Goal: Submit feedback/report problem: Submit feedback/report problem

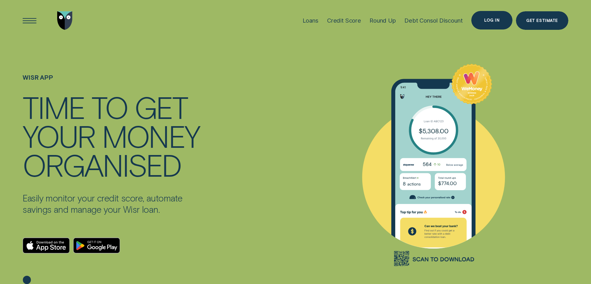
click at [490, 21] on div "Log in" at bounding box center [491, 20] width 15 height 3
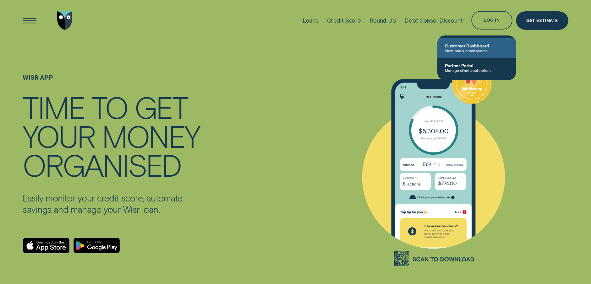
click at [471, 46] on span "Customer Dashboard" at bounding box center [476, 45] width 63 height 5
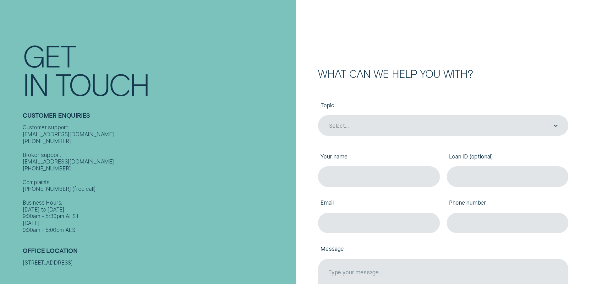
scroll to position [94, 0]
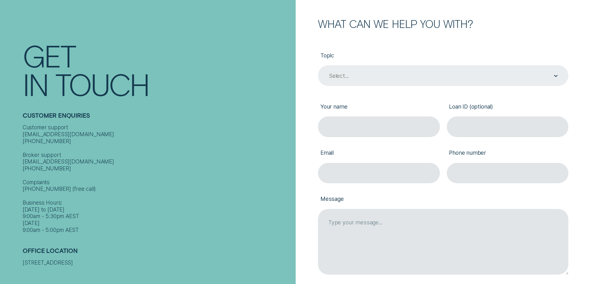
click at [364, 77] on div "Select..." at bounding box center [442, 76] width 229 height 8
click at [554, 77] on icon "Contact form" at bounding box center [556, 76] width 4 height 2
click at [556, 77] on icon "Contact form" at bounding box center [555, 75] width 3 height 1
click at [354, 78] on div "Select..." at bounding box center [442, 76] width 229 height 8
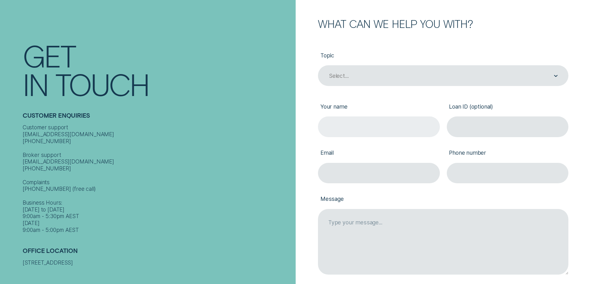
click at [343, 127] on input "Your name" at bounding box center [379, 126] width 122 height 20
type input "Lynda Anne Byrn"
type input "lynda.byrn@gmail.com"
type input "0417049744"
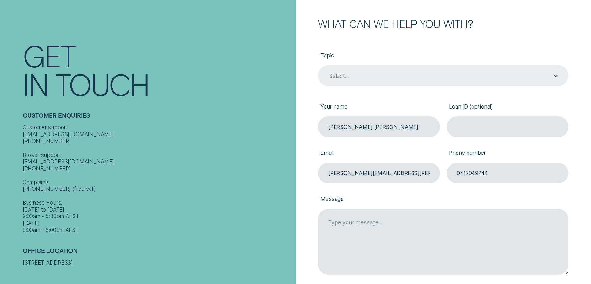
click at [548, 82] on div "Select..." at bounding box center [443, 75] width 250 height 20
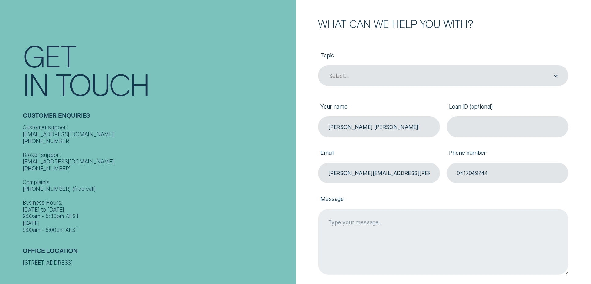
click at [393, 230] on textarea "Message" at bounding box center [443, 242] width 250 height 66
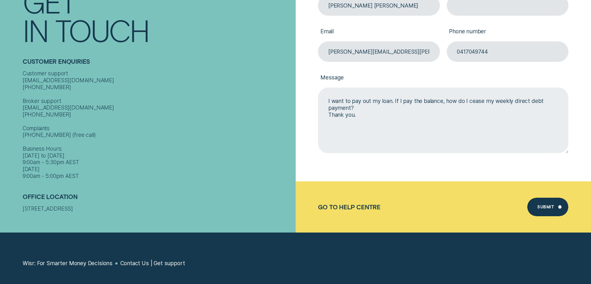
scroll to position [220, 0]
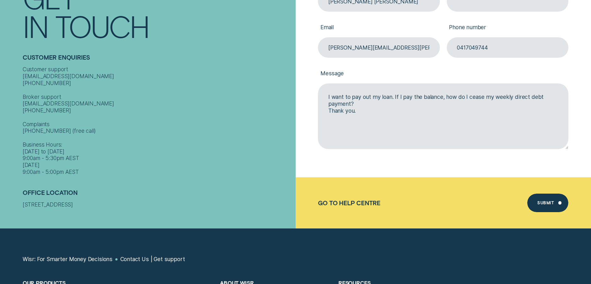
type textarea "I want to pay out my loan. If I pay the balance, how do I cease my weekly direc…"
click at [549, 204] on div "Submit" at bounding box center [545, 203] width 17 height 3
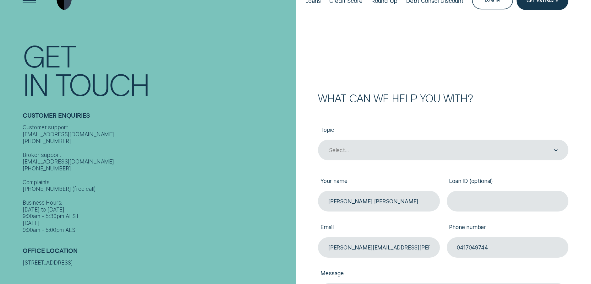
scroll to position [0, 0]
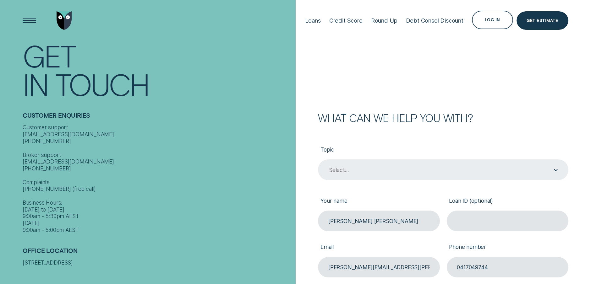
click at [357, 171] on div "Select..." at bounding box center [442, 170] width 229 height 8
click at [345, 173] on div "Select..." at bounding box center [338, 170] width 19 height 7
drag, startPoint x: 345, startPoint y: 173, endPoint x: 355, endPoint y: 171, distance: 10.0
click at [355, 171] on div "Select..." at bounding box center [442, 170] width 229 height 8
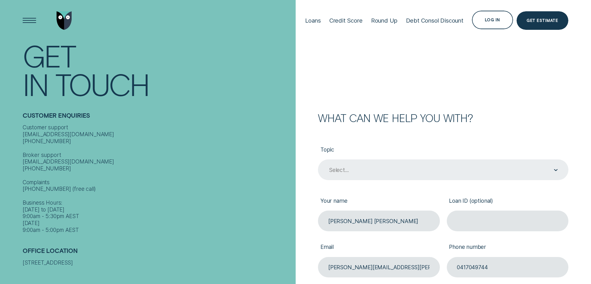
click at [554, 170] on div "Contact form" at bounding box center [556, 170] width 4 height 20
click at [554, 171] on icon "Contact form" at bounding box center [556, 170] width 4 height 2
click at [401, 169] on div "Select..." at bounding box center [442, 170] width 229 height 8
drag, startPoint x: 550, startPoint y: 172, endPoint x: 454, endPoint y: 173, distance: 96.1
click at [454, 173] on div "Select..." at bounding box center [442, 170] width 229 height 8
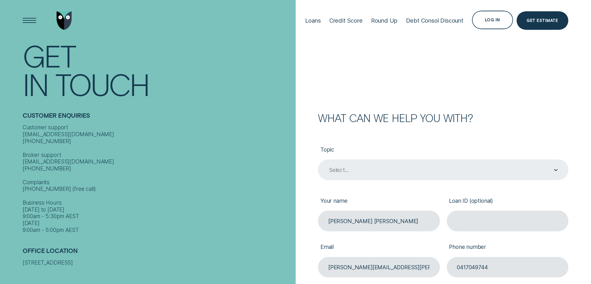
click at [454, 173] on div "Select..." at bounding box center [442, 170] width 229 height 8
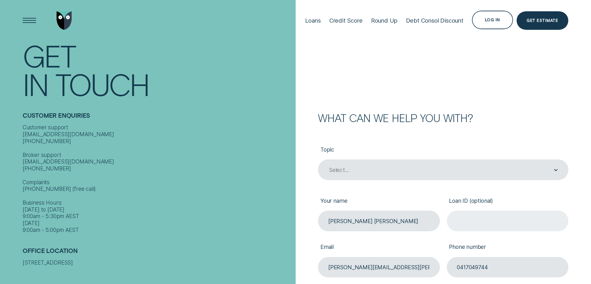
click at [474, 225] on input "Loan ID (optional)" at bounding box center [508, 221] width 122 height 20
click at [471, 224] on input "Loan ID (optional)" at bounding box center [508, 221] width 122 height 20
paste input "280497"
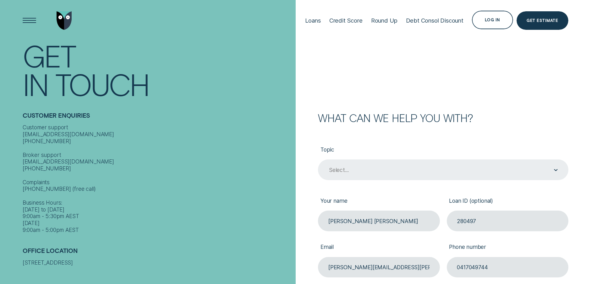
type input "280497"
click at [380, 171] on div "Select..." at bounding box center [442, 170] width 229 height 8
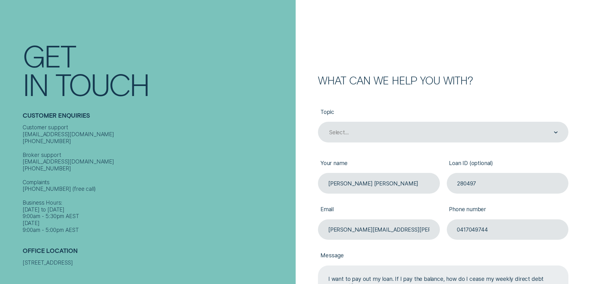
scroll to position [157, 0]
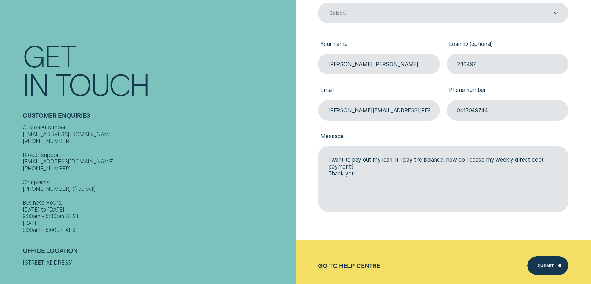
click at [539, 268] on div "Submit" at bounding box center [545, 266] width 17 height 3
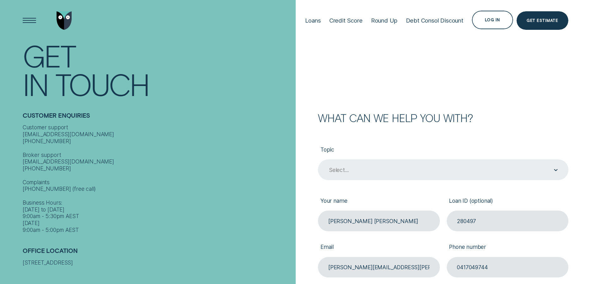
click at [554, 171] on icon "Contact form" at bounding box center [556, 170] width 4 height 2
click at [364, 171] on div "Select..." at bounding box center [442, 170] width 229 height 8
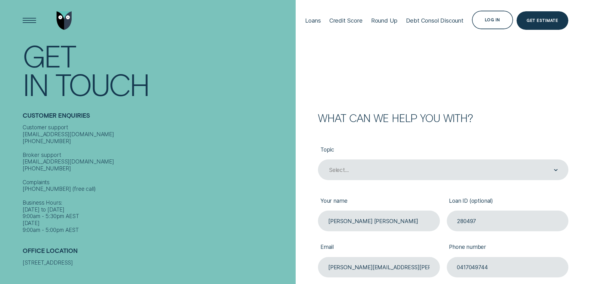
click at [492, 20] on div "Log in" at bounding box center [492, 20] width 15 height 3
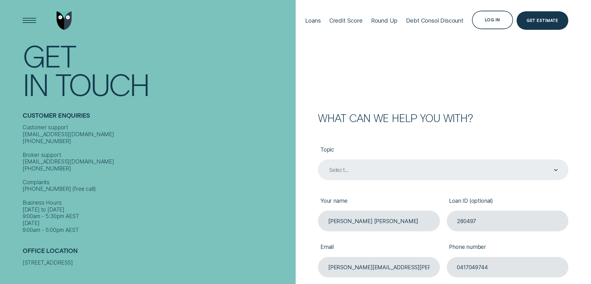
click at [435, 171] on div "Select..." at bounding box center [442, 170] width 229 height 8
click at [371, 172] on div "Select..." at bounding box center [442, 170] width 229 height 8
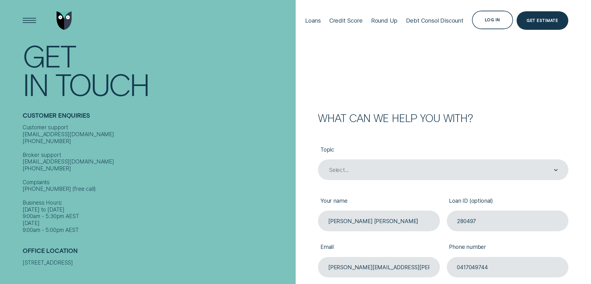
drag, startPoint x: 371, startPoint y: 172, endPoint x: 352, endPoint y: 157, distance: 24.3
click at [371, 172] on div "Select..." at bounding box center [442, 170] width 229 height 8
